Goal: Information Seeking & Learning: Understand process/instructions

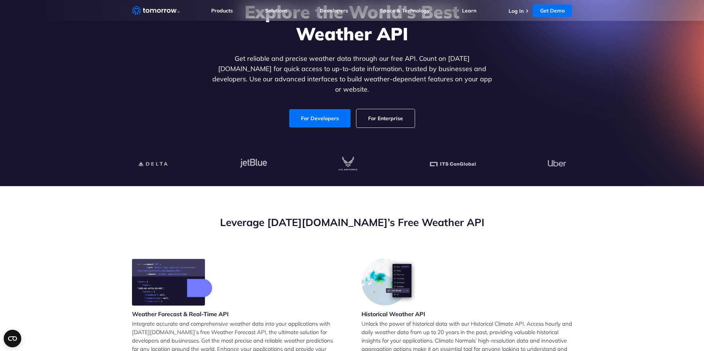
scroll to position [38, 0]
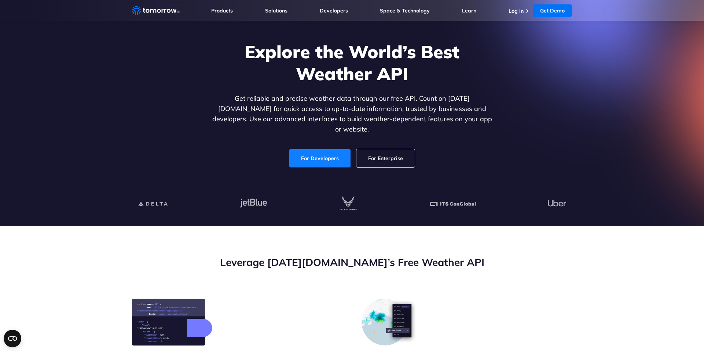
click at [319, 150] on link "For Developers" at bounding box center [319, 158] width 61 height 18
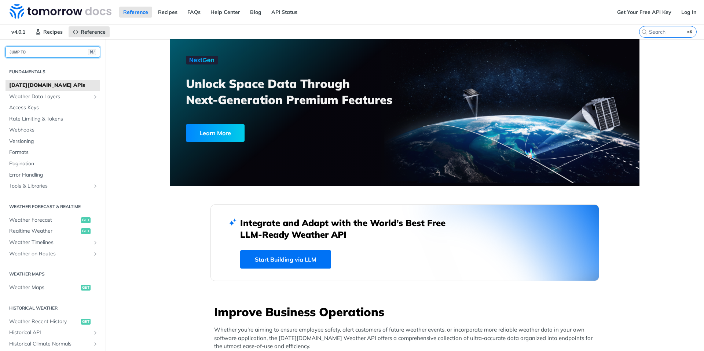
click at [45, 49] on button "JUMP TO ⌘/" at bounding box center [53, 52] width 95 height 11
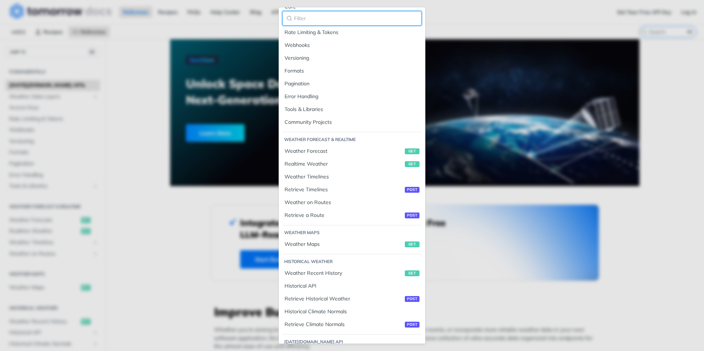
scroll to position [293, 0]
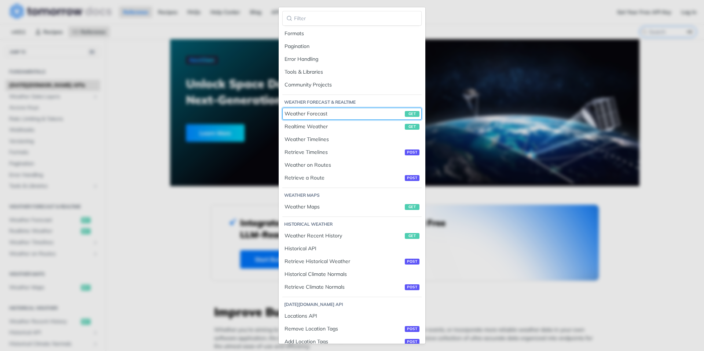
click at [352, 117] on div "Weather Forecast get" at bounding box center [352, 114] width 135 height 8
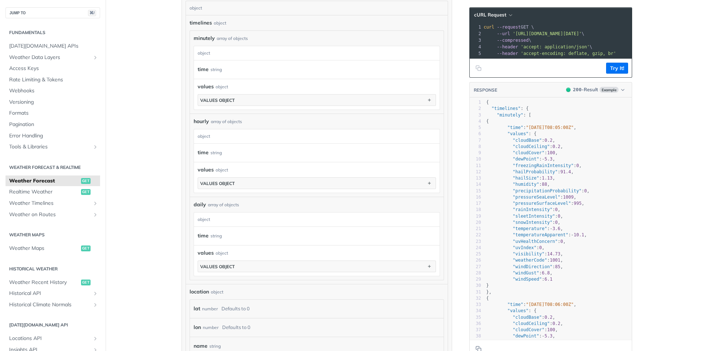
scroll to position [436, 0]
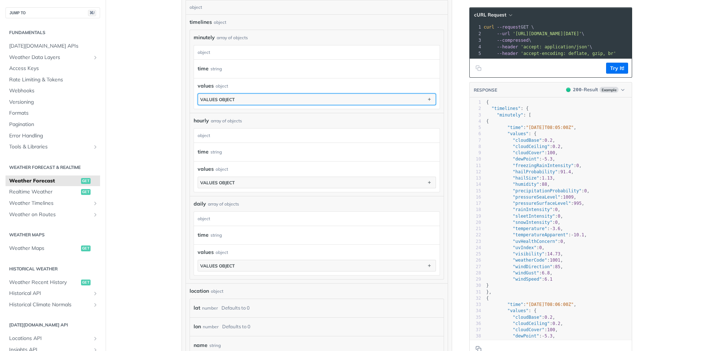
click at [355, 102] on button "values object" at bounding box center [317, 99] width 238 height 11
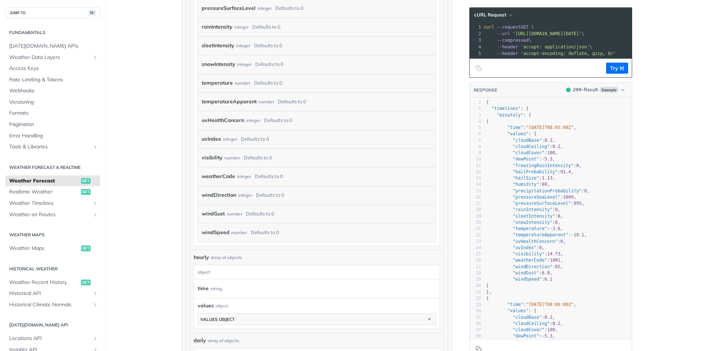
scroll to position [767, 0]
